Goal: Transaction & Acquisition: Book appointment/travel/reservation

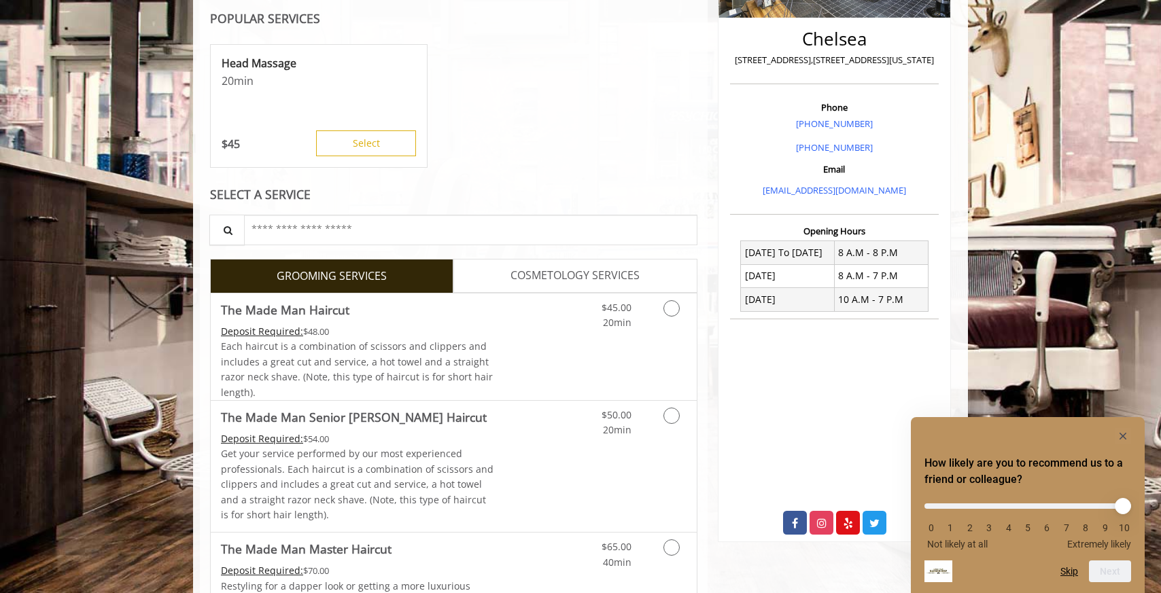
scroll to position [342, 0]
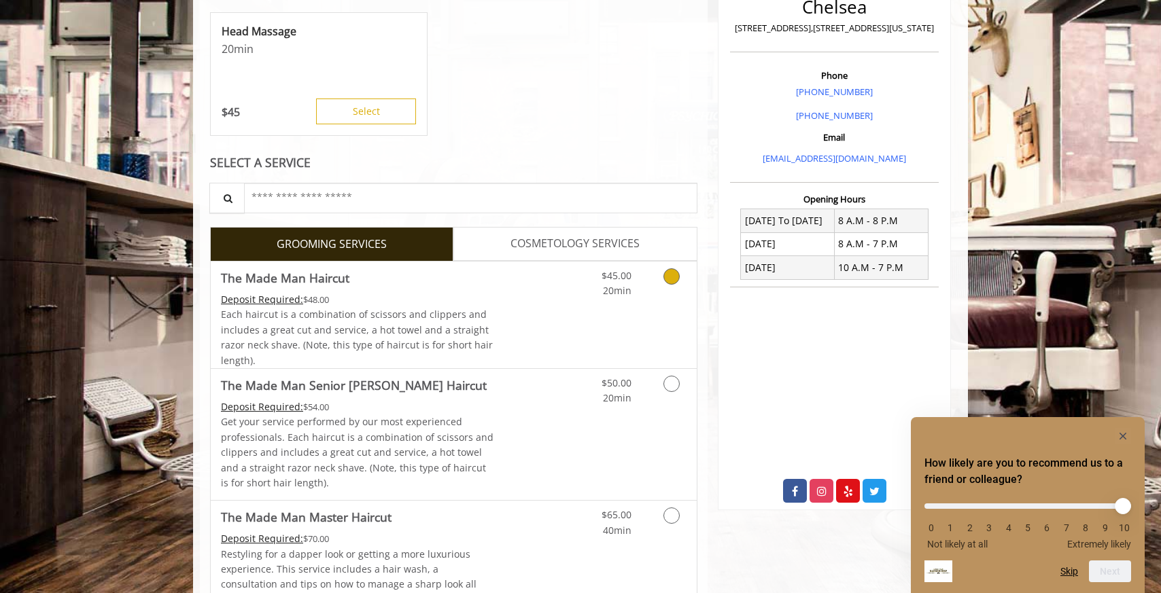
click at [675, 281] on icon "Grooming services" at bounding box center [671, 276] width 16 height 16
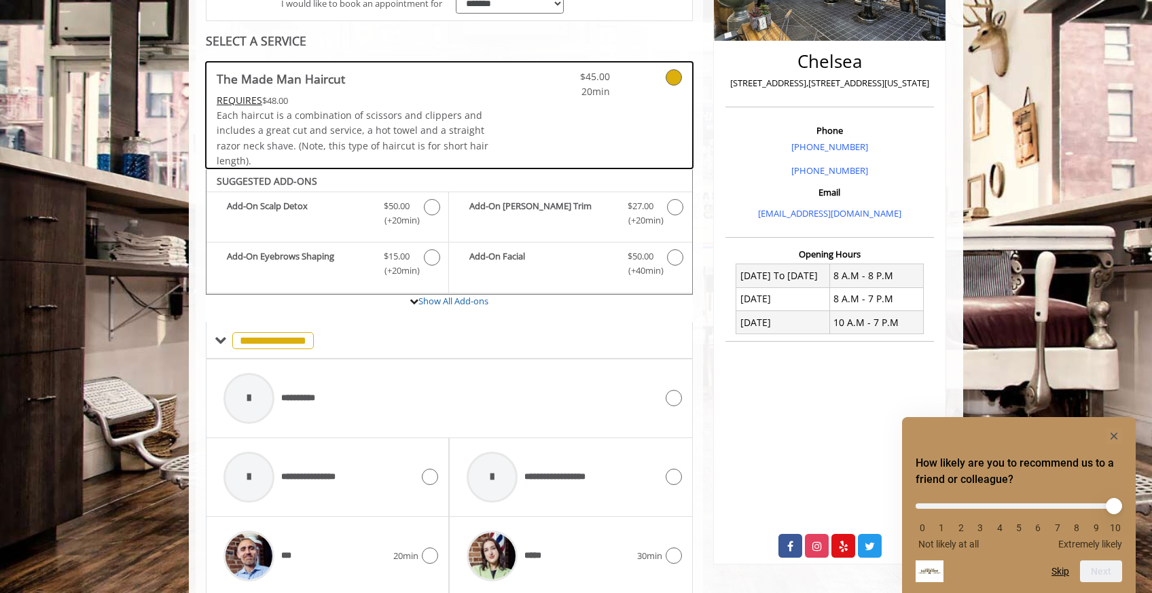
scroll to position [73, 0]
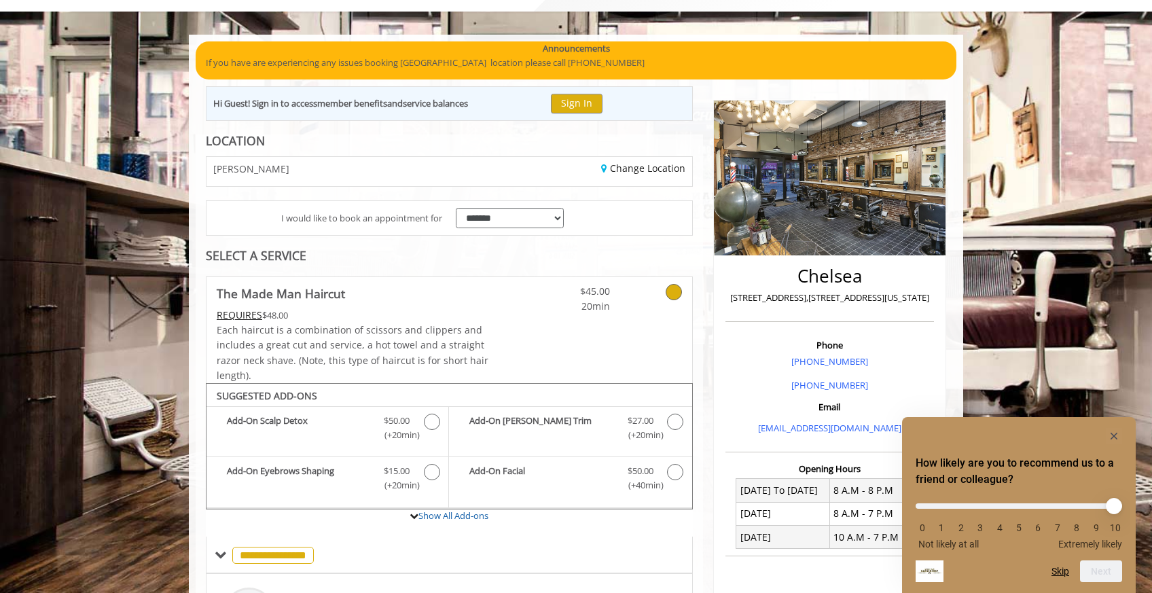
click at [389, 168] on div "CHELSEA" at bounding box center [322, 171] width 253 height 29
click at [662, 164] on link "Change Location" at bounding box center [643, 168] width 84 height 13
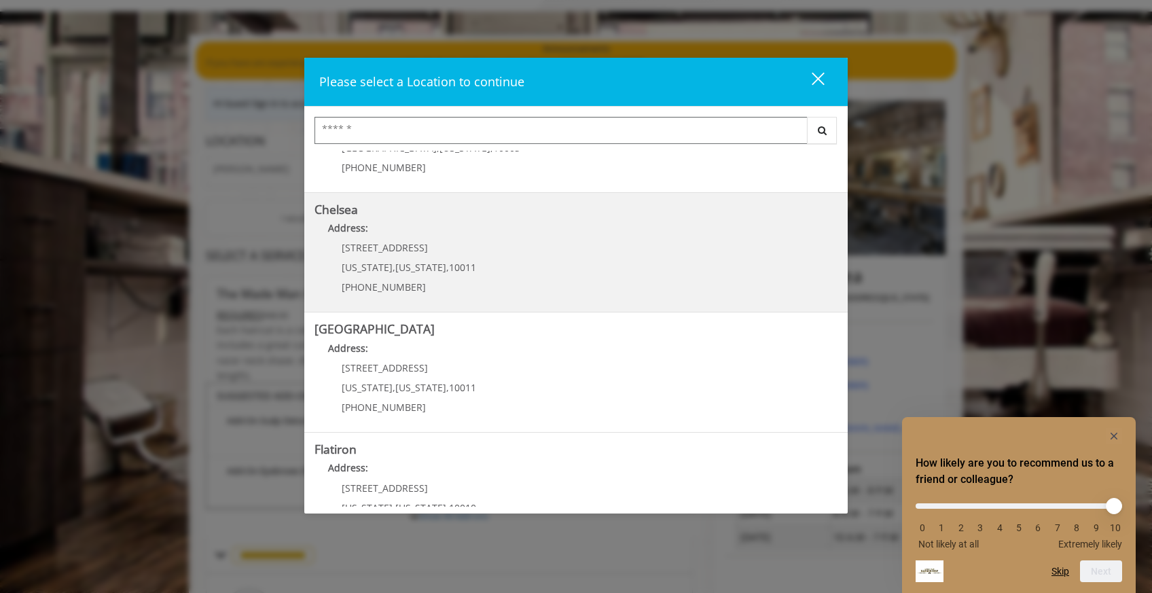
scroll to position [97, 0]
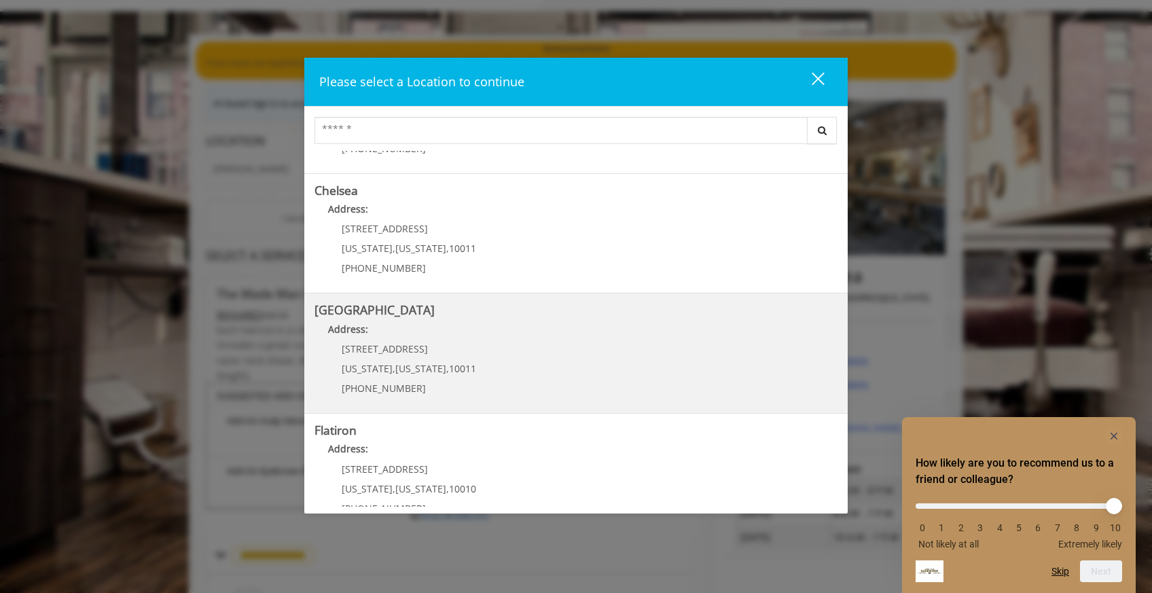
click at [490, 359] on Street "Chelsea 15th Street Address: 267 W 15th St New York , New York , 10011 (646) 85…" at bounding box center [576, 353] width 523 height 99
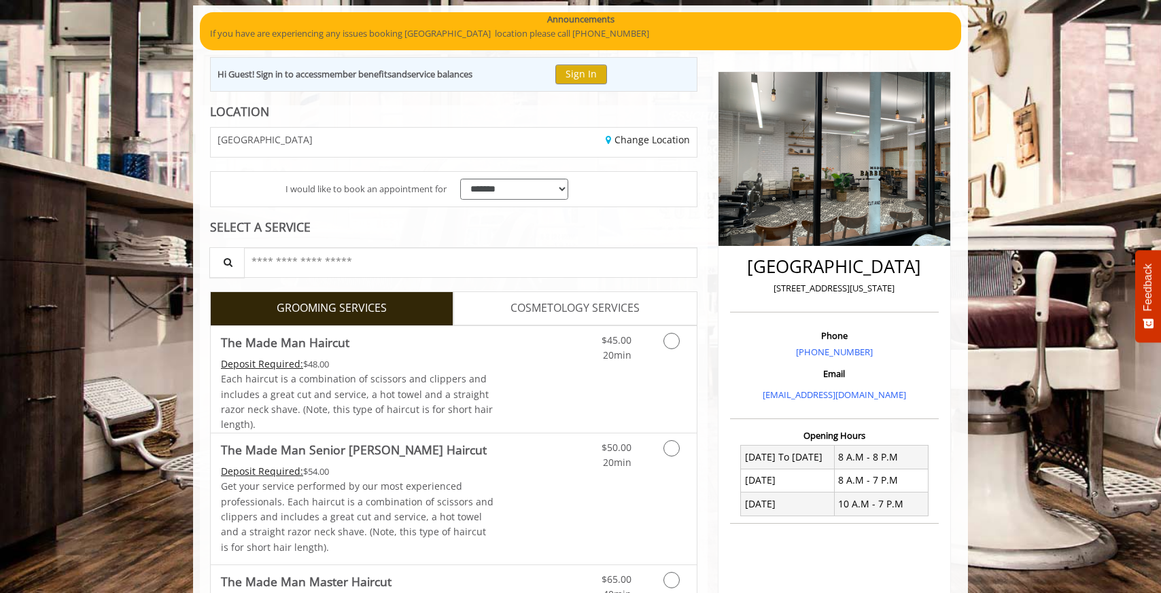
scroll to position [126, 0]
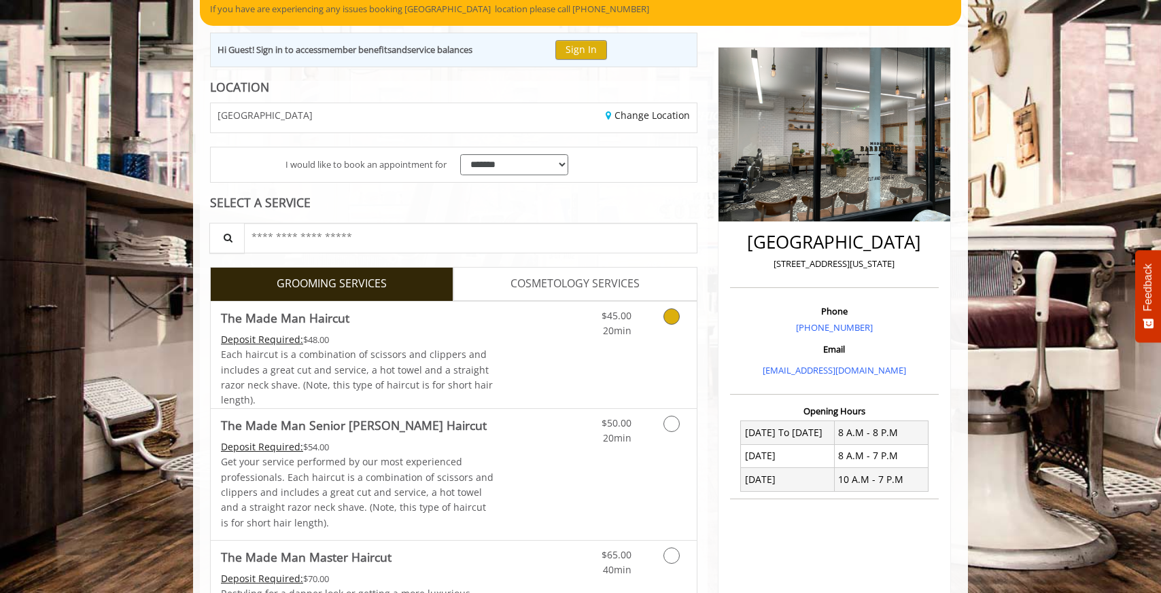
click at [673, 325] on link "Grooming services" at bounding box center [669, 320] width 35 height 37
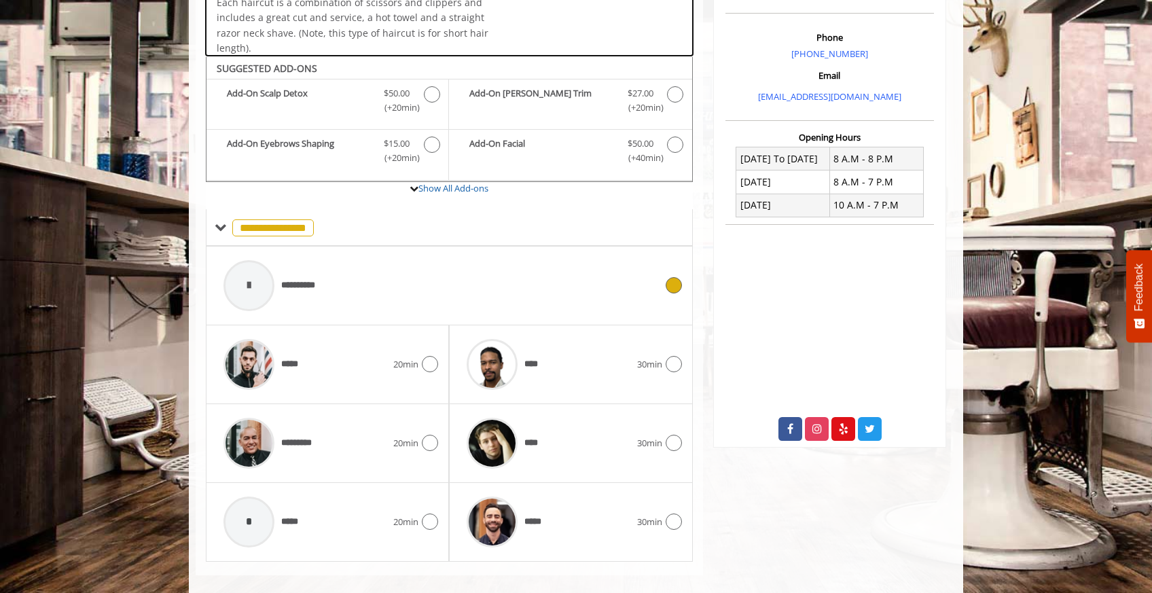
scroll to position [416, 0]
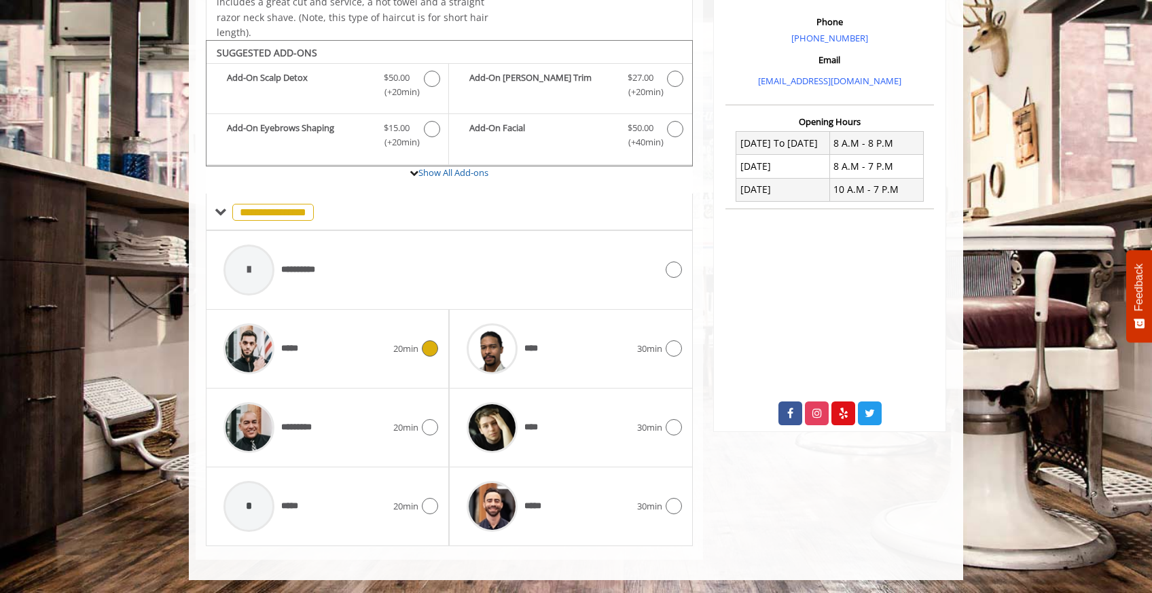
click at [408, 353] on span "20min" at bounding box center [405, 349] width 25 height 14
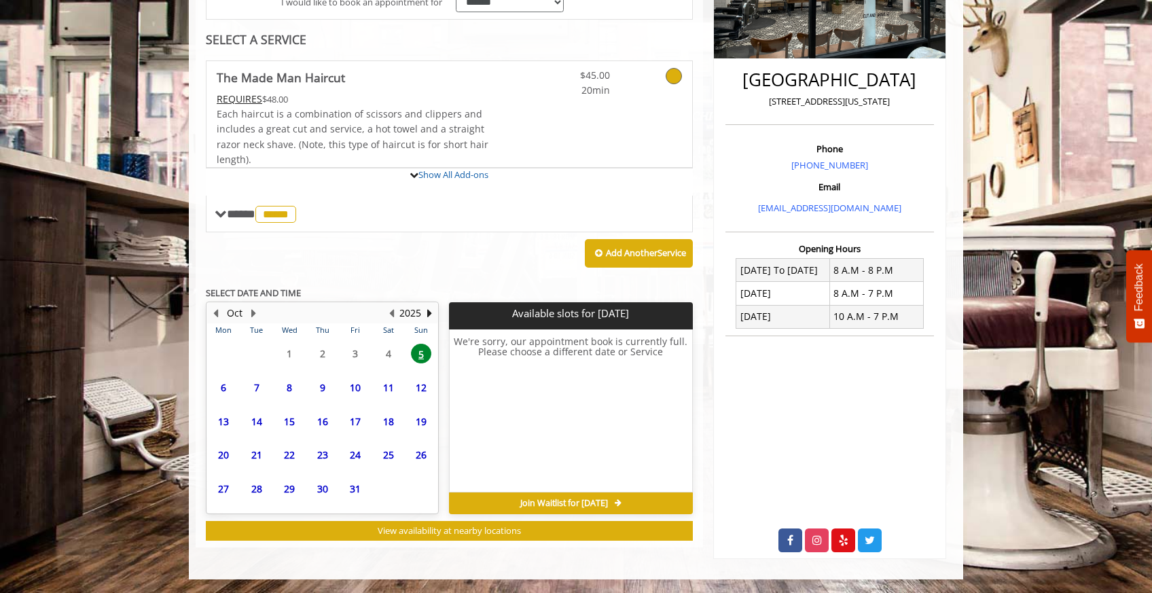
scroll to position [401, 0]
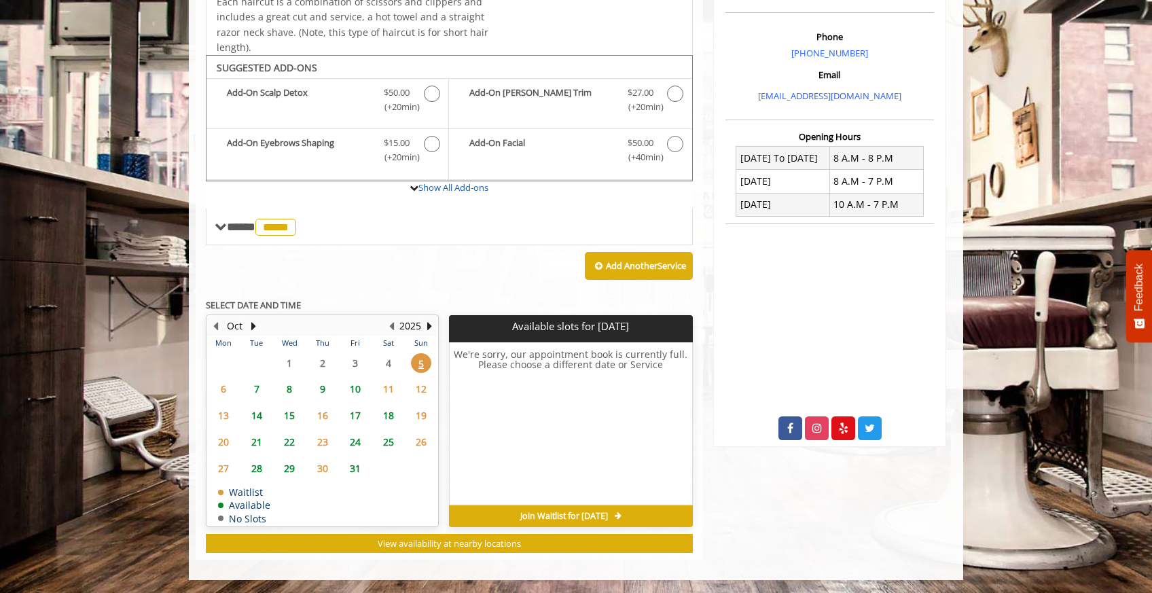
click at [222, 383] on span "6" at bounding box center [223, 389] width 20 height 20
click at [253, 391] on span "7" at bounding box center [257, 389] width 20 height 20
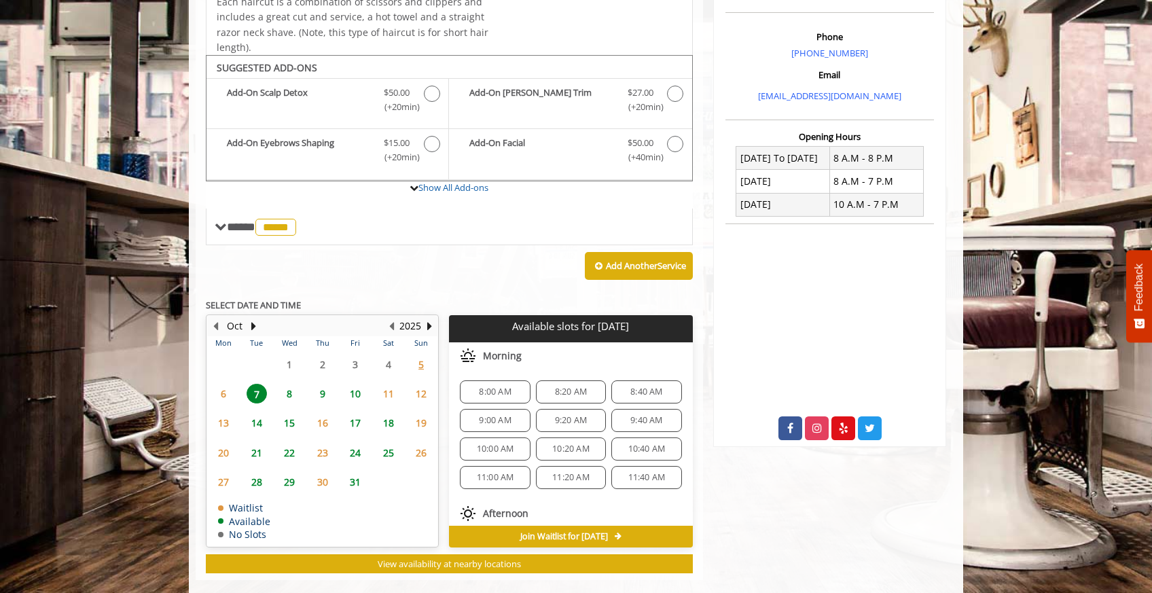
scroll to position [421, 0]
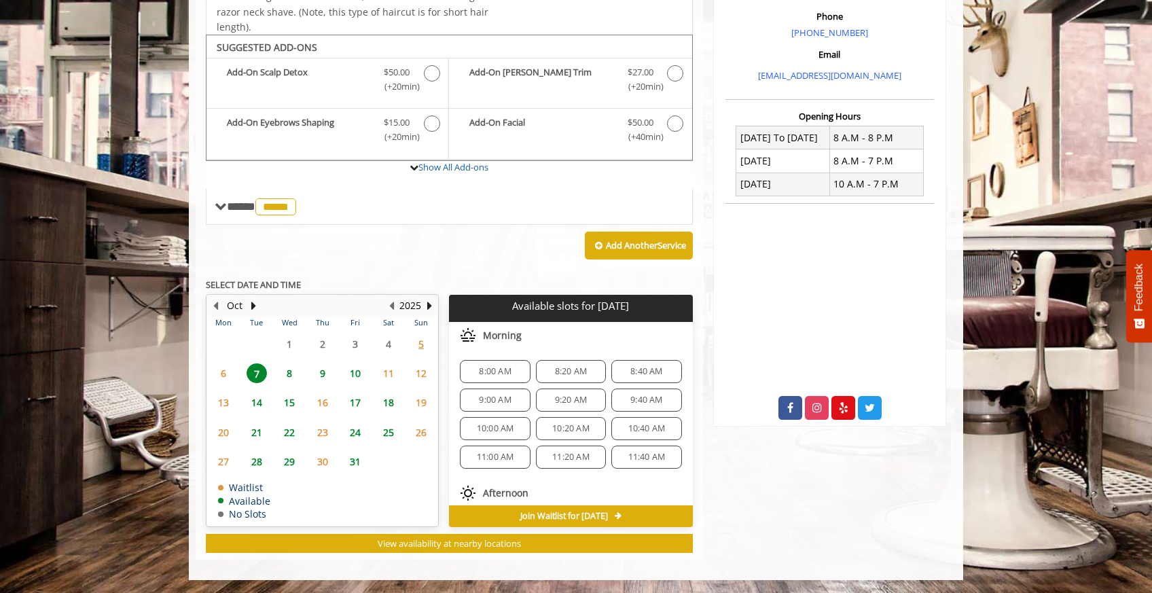
click at [496, 398] on span "9:00 AM" at bounding box center [495, 400] width 32 height 11
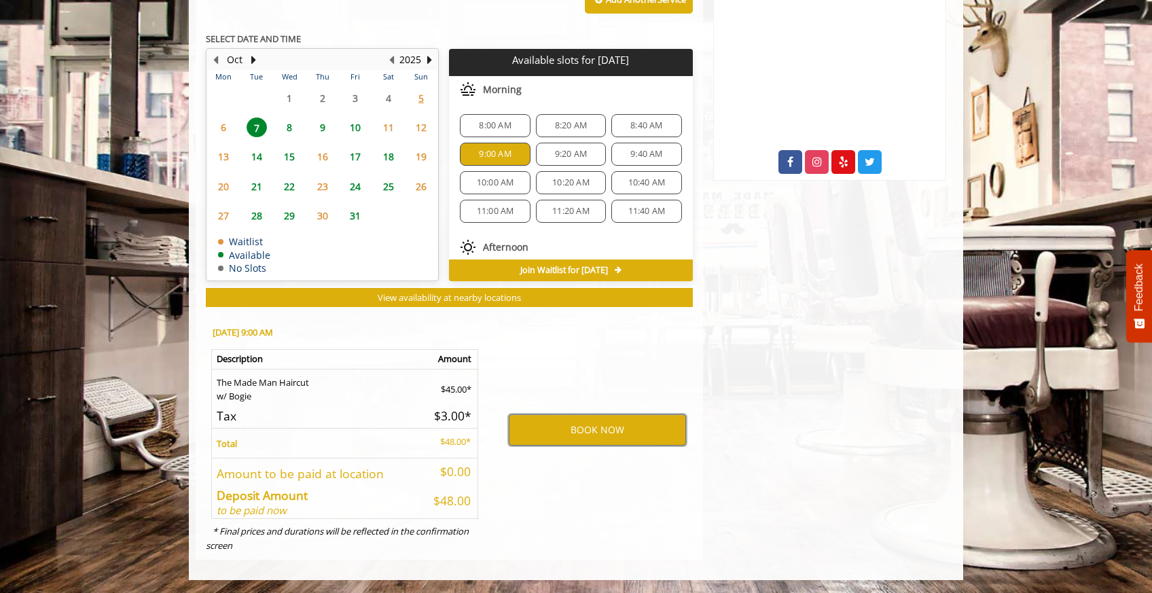
scroll to position [1, 0]
click at [643, 433] on button "BOOK NOW" at bounding box center [597, 429] width 177 height 31
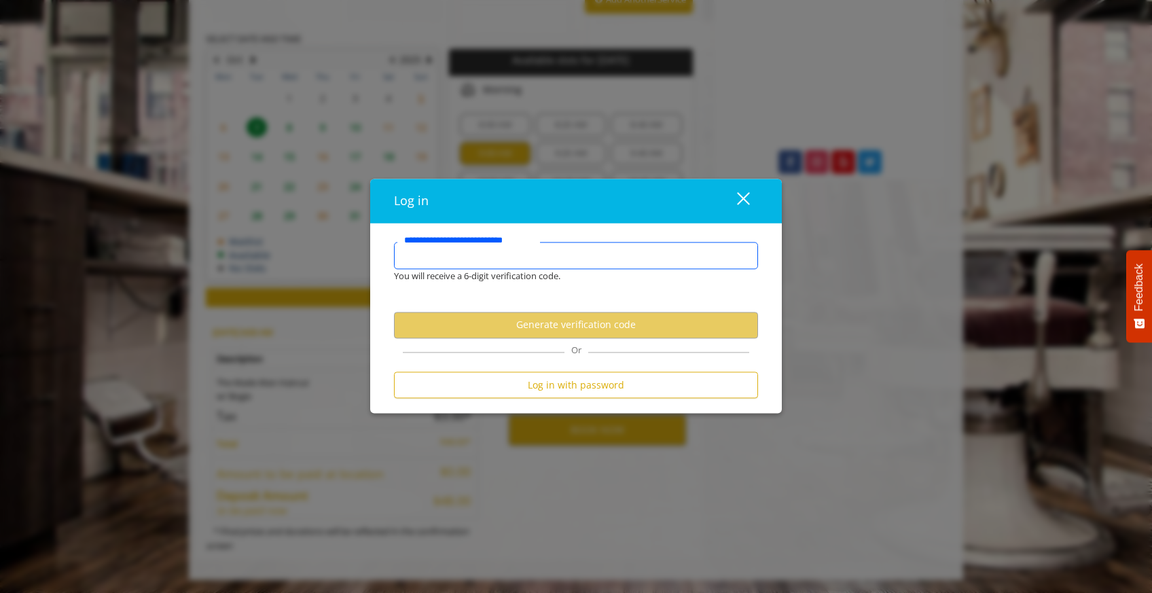
scroll to position [665, 0]
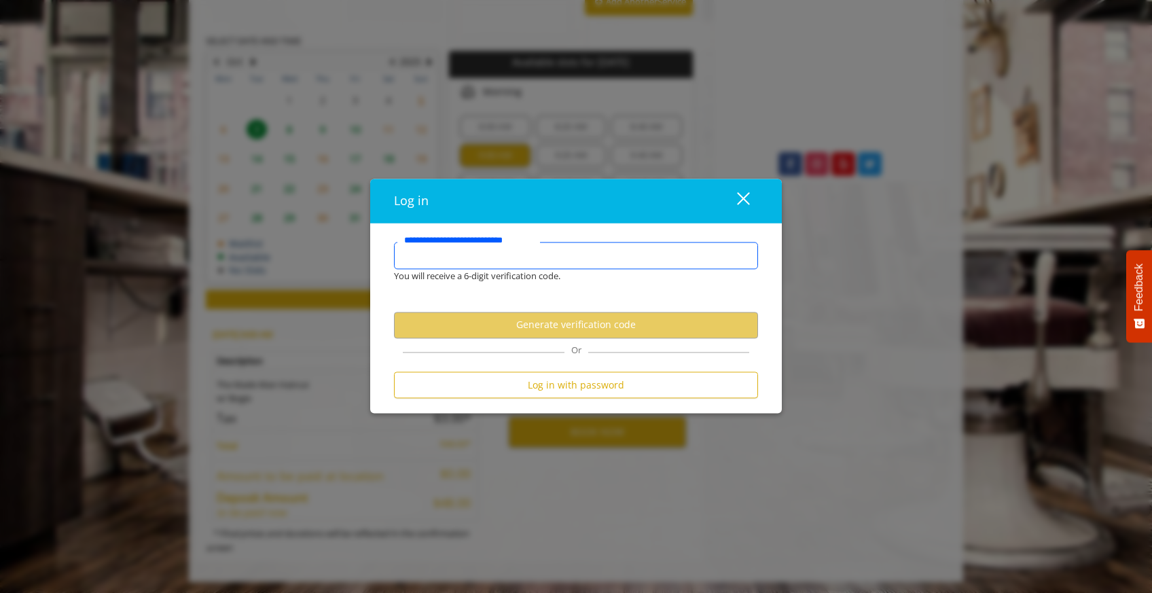
click at [595, 255] on input "**********" at bounding box center [576, 256] width 364 height 27
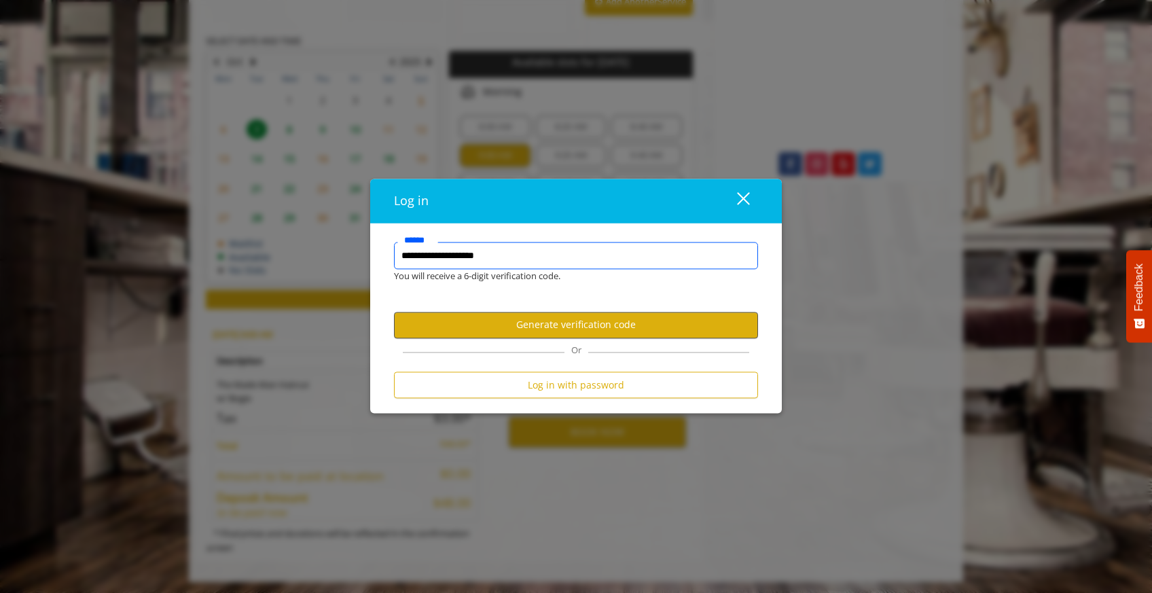
type input "**********"
click at [595, 335] on button "Generate verification code" at bounding box center [576, 325] width 364 height 26
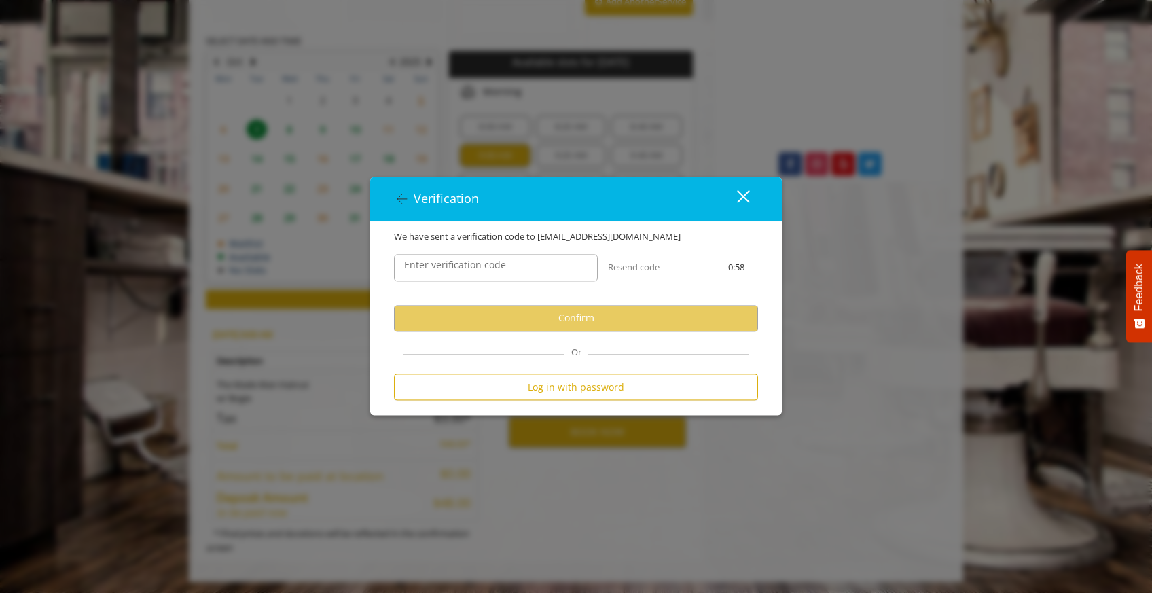
click at [477, 264] on label "Enter verification code" at bounding box center [455, 265] width 116 height 15
click at [477, 264] on input "Enter verification code" at bounding box center [496, 267] width 204 height 27
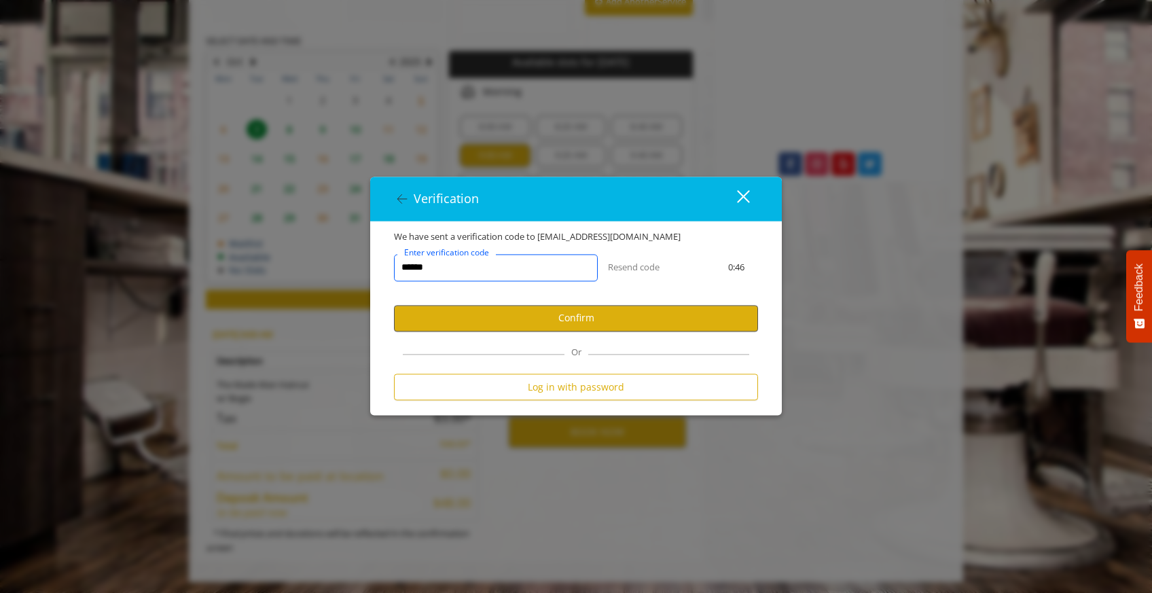
type input "******"
click at [631, 317] on button "Confirm" at bounding box center [576, 318] width 364 height 26
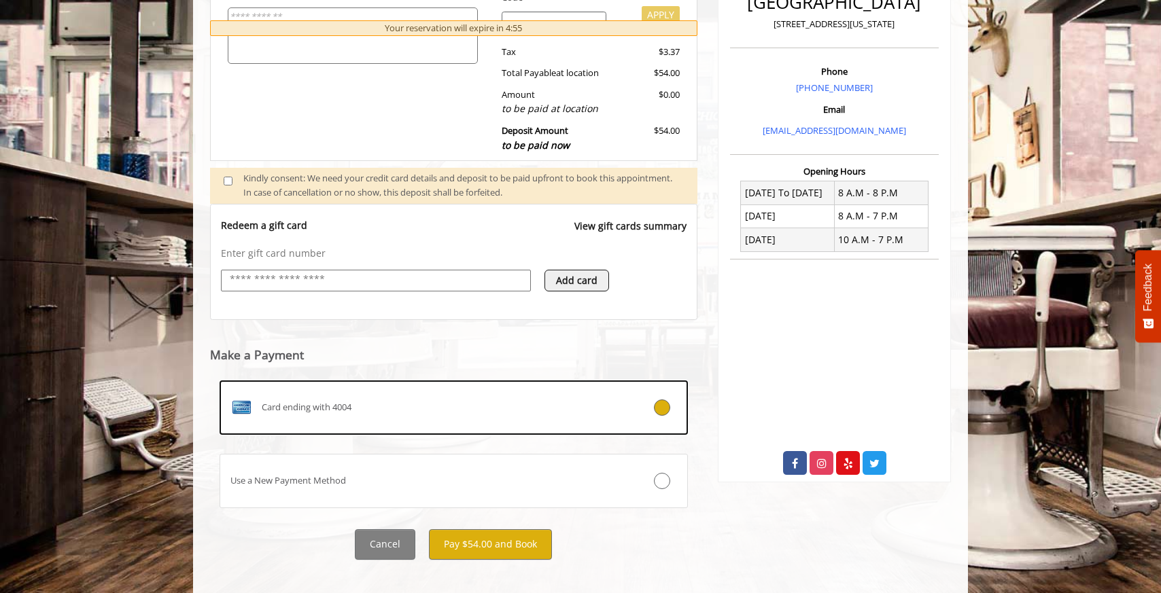
scroll to position [380, 0]
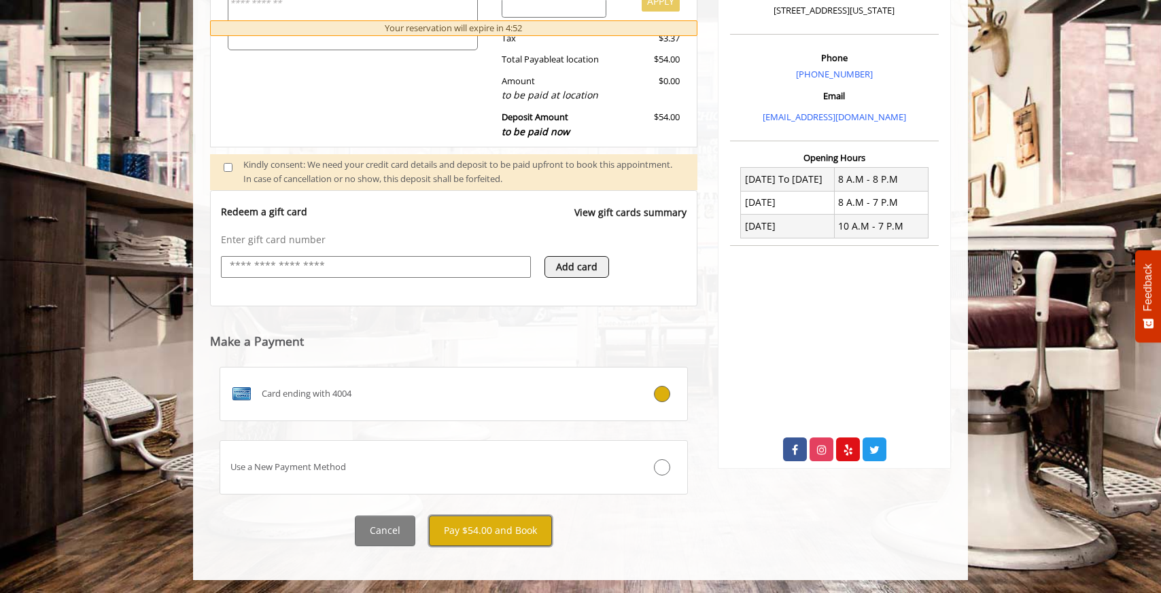
click at [495, 525] on button "Pay $54.00 and Book" at bounding box center [490, 531] width 123 height 31
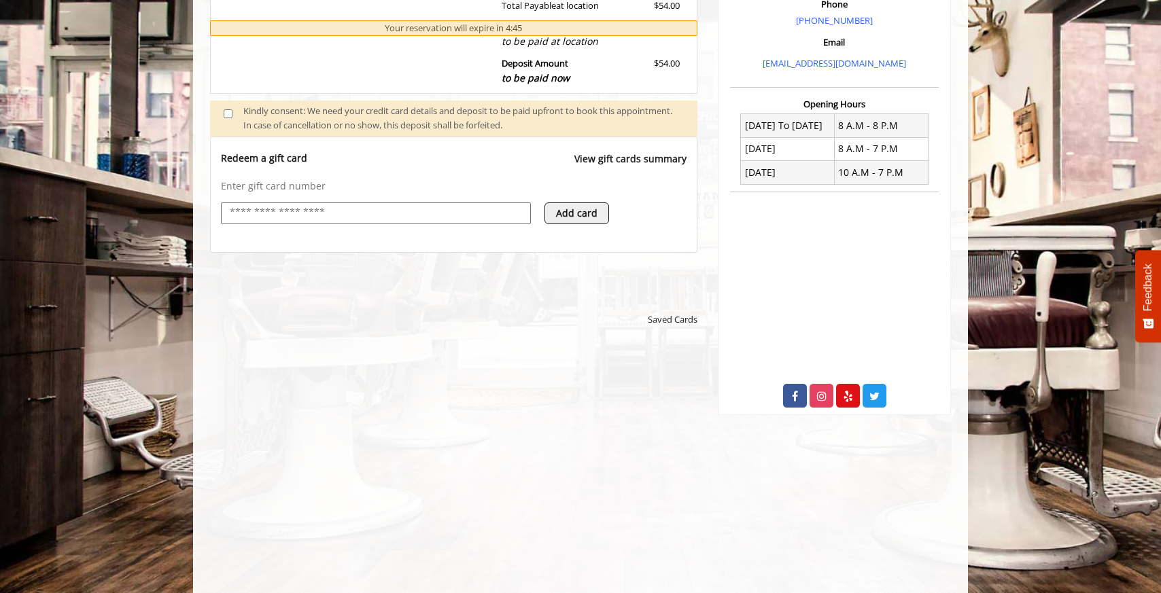
scroll to position [434, 0]
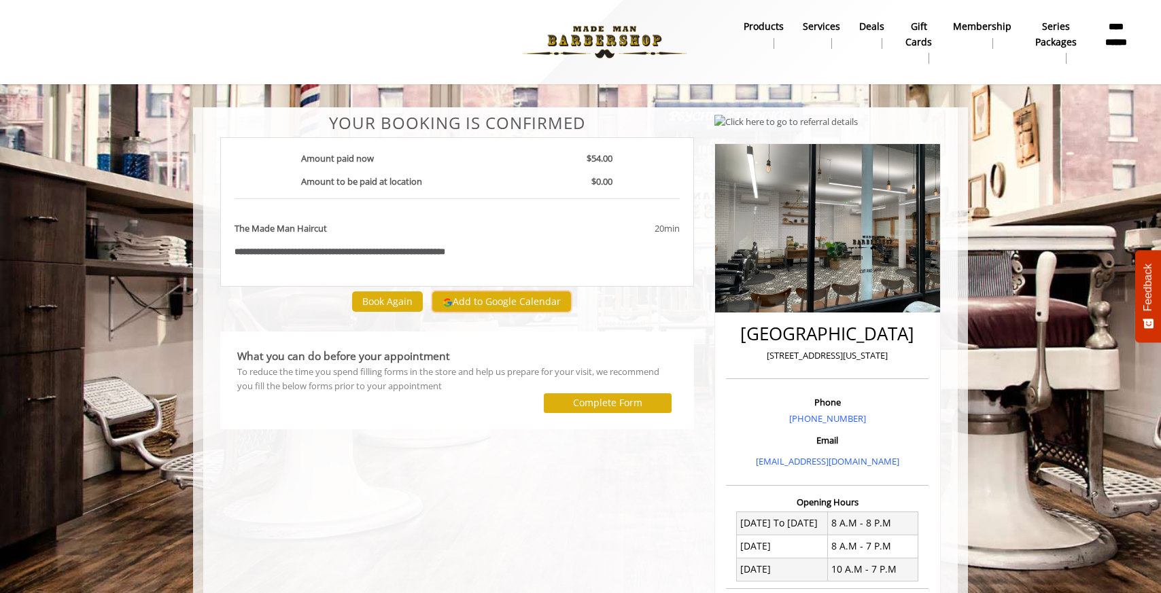
click at [510, 298] on button "Add to Google Calendar" at bounding box center [501, 301] width 139 height 20
